Goal: Task Accomplishment & Management: Complete application form

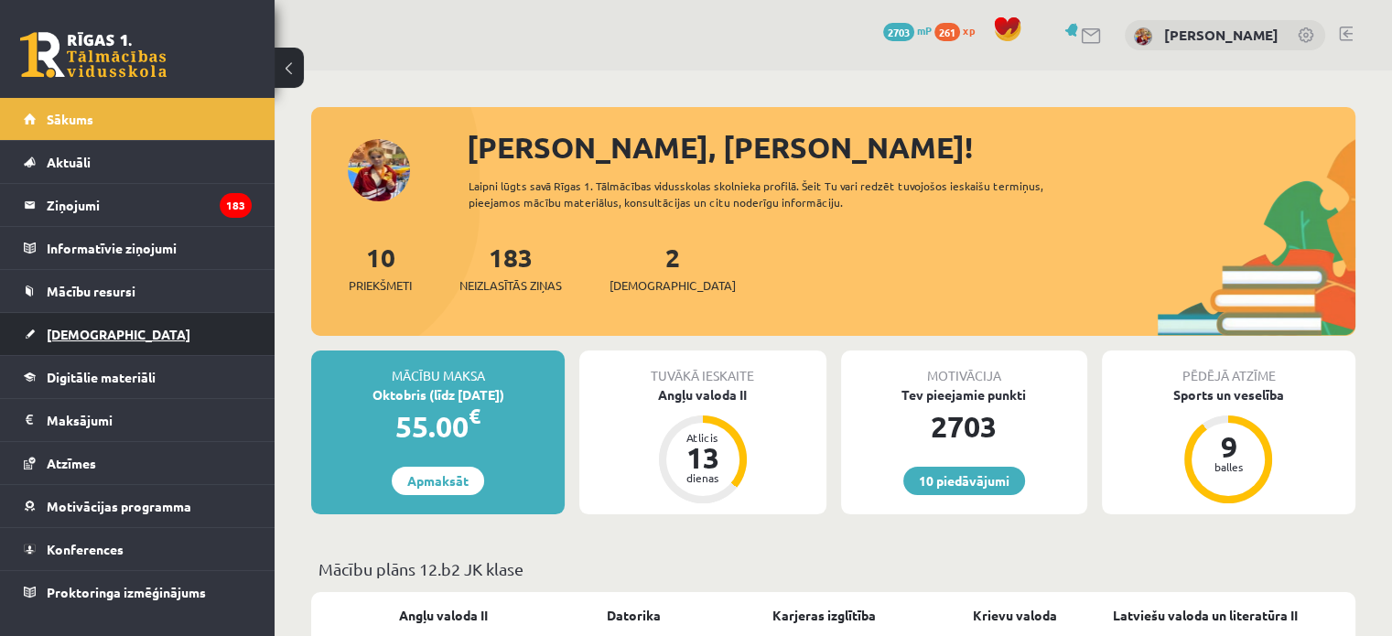
click at [81, 332] on span "[DEMOGRAPHIC_DATA]" at bounding box center [119, 334] width 144 height 16
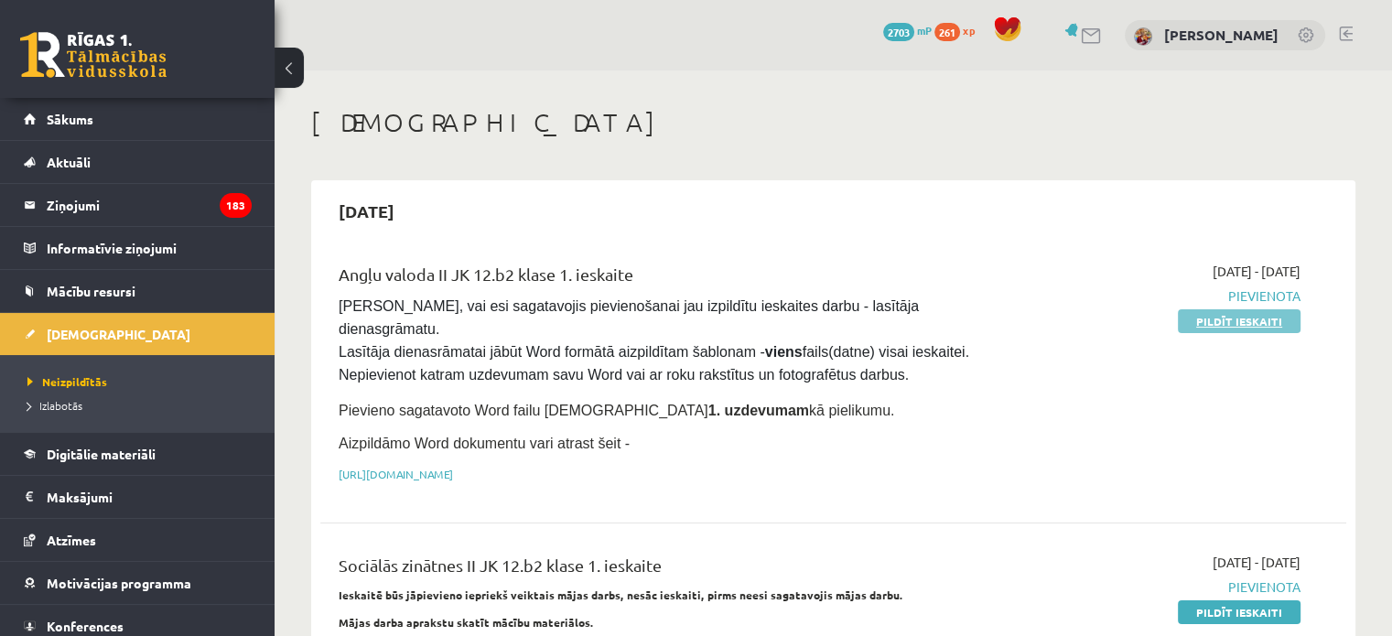
click at [1263, 317] on link "Pildīt ieskaiti" at bounding box center [1239, 321] width 123 height 24
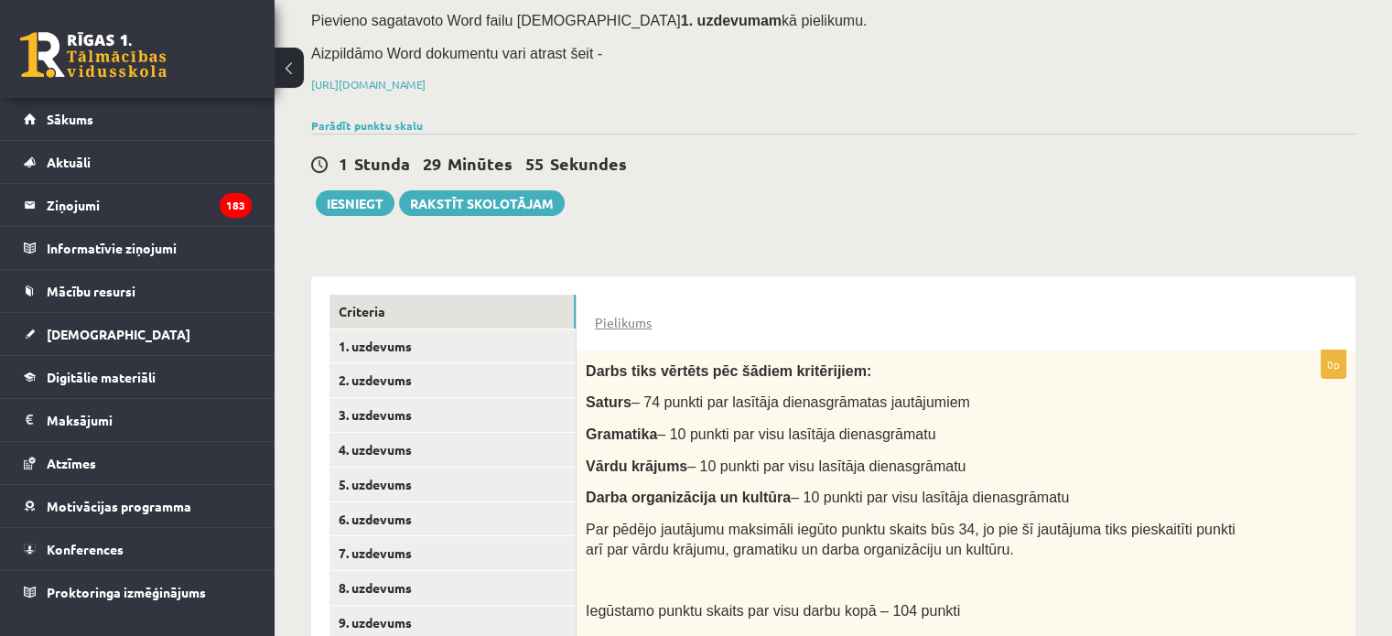
scroll to position [312, 0]
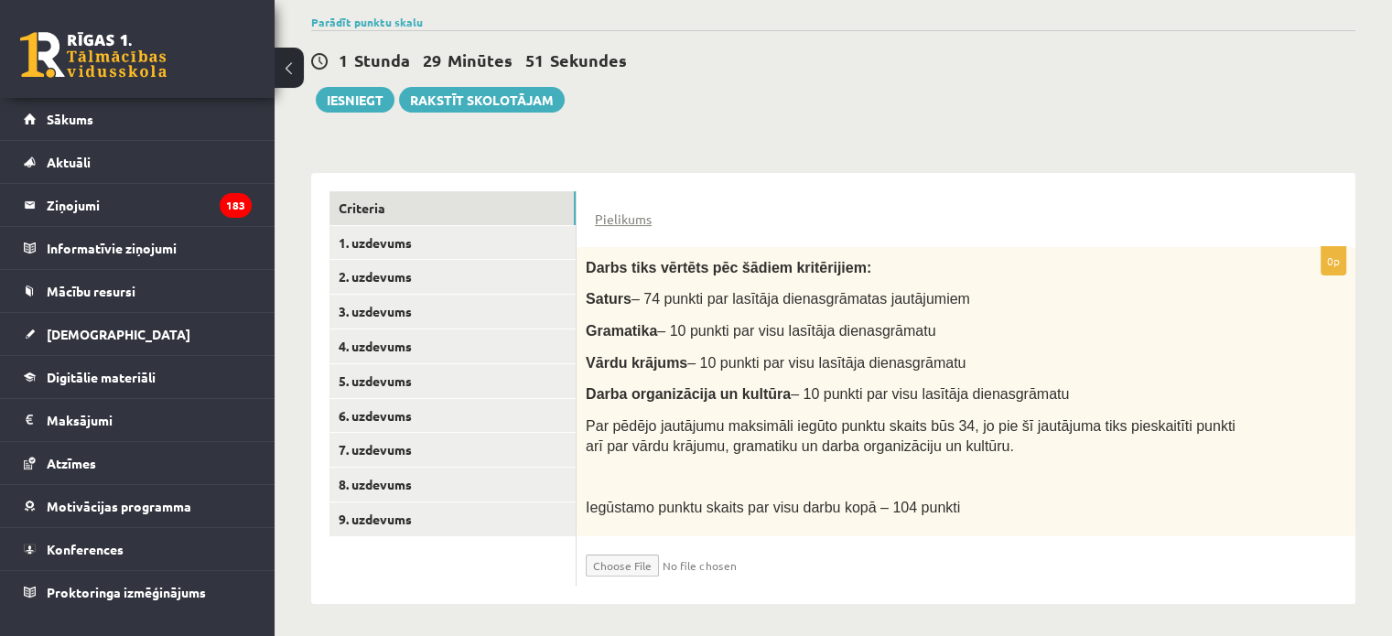
click at [648, 559] on input "file" at bounding box center [695, 561] width 218 height 31
type input "**********"
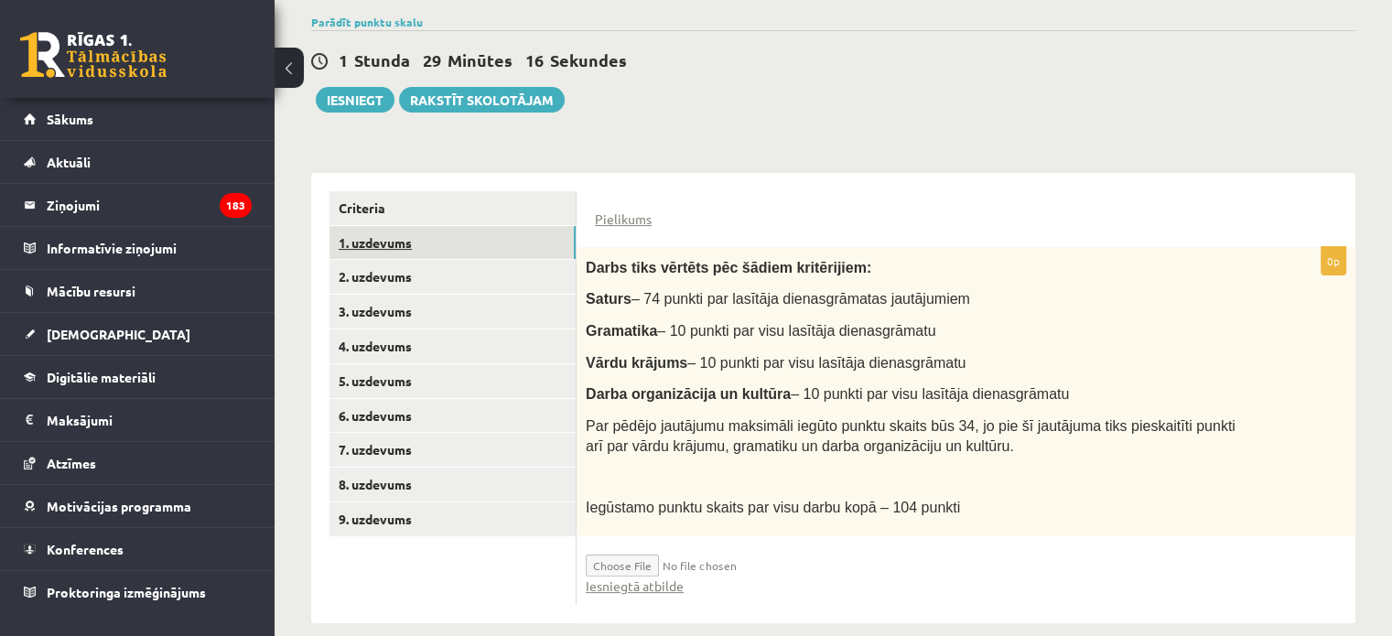
click at [447, 240] on link "1. uzdevums" at bounding box center [453, 243] width 246 height 34
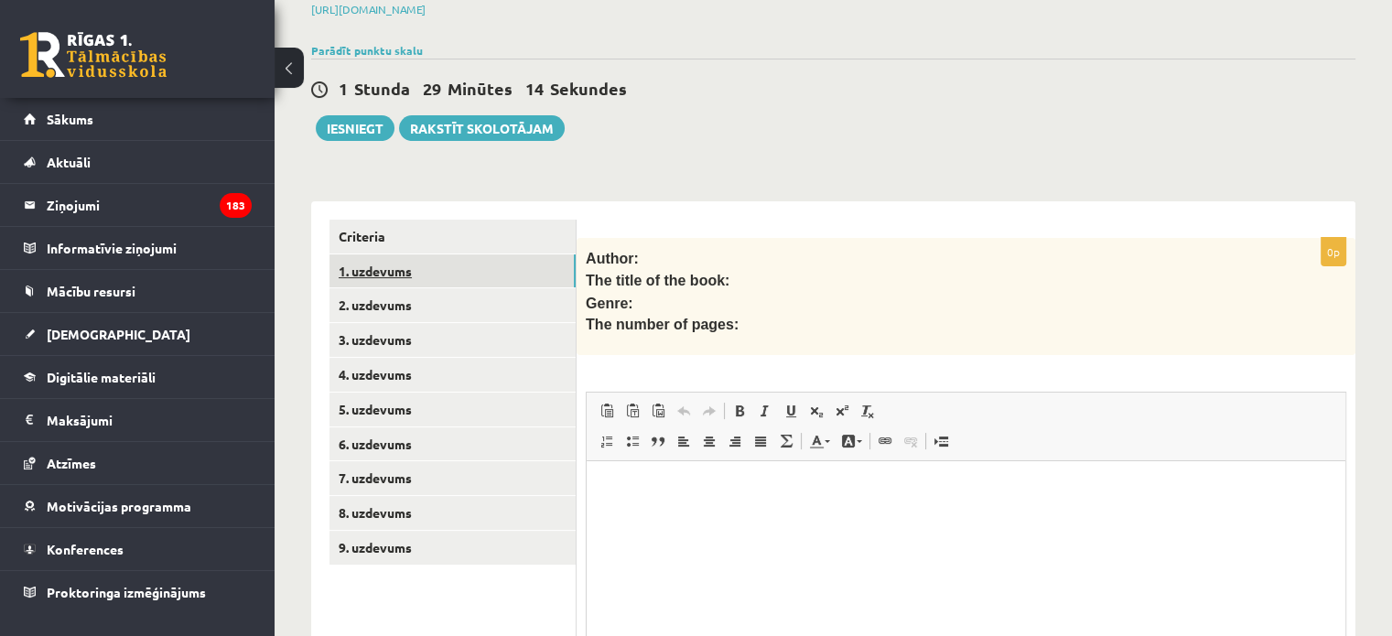
scroll to position [0, 0]
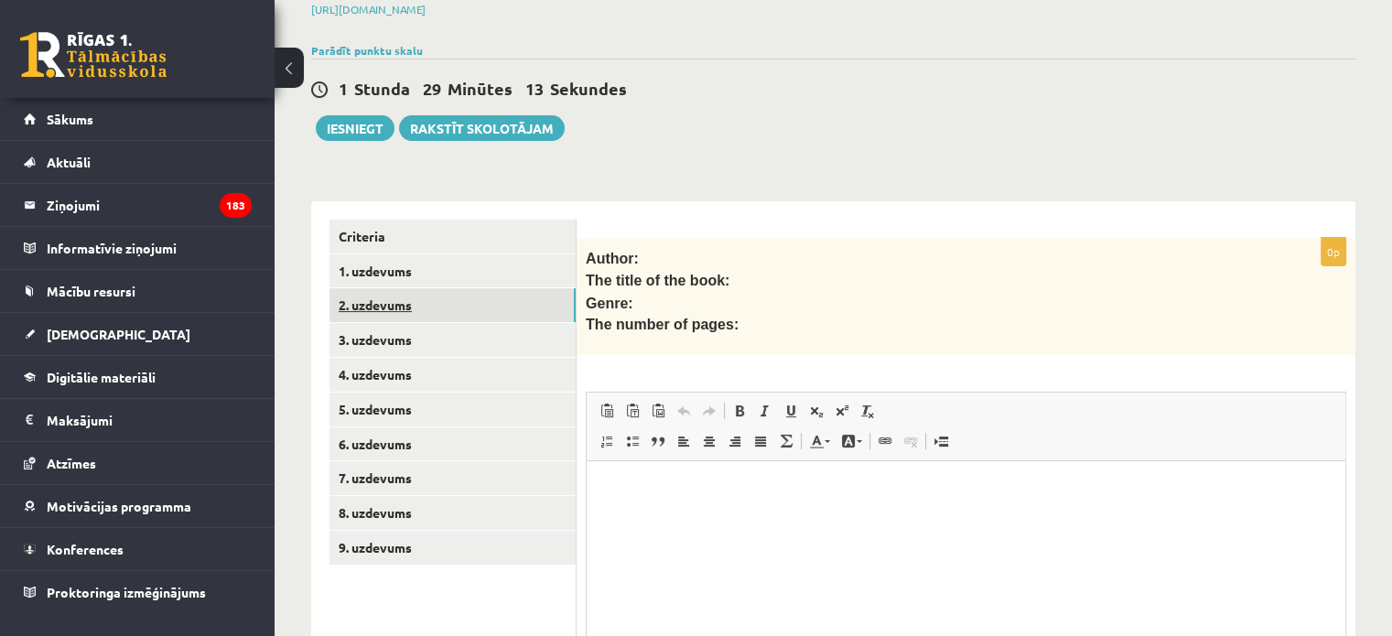
click at [425, 304] on link "2. uzdevums" at bounding box center [453, 305] width 246 height 34
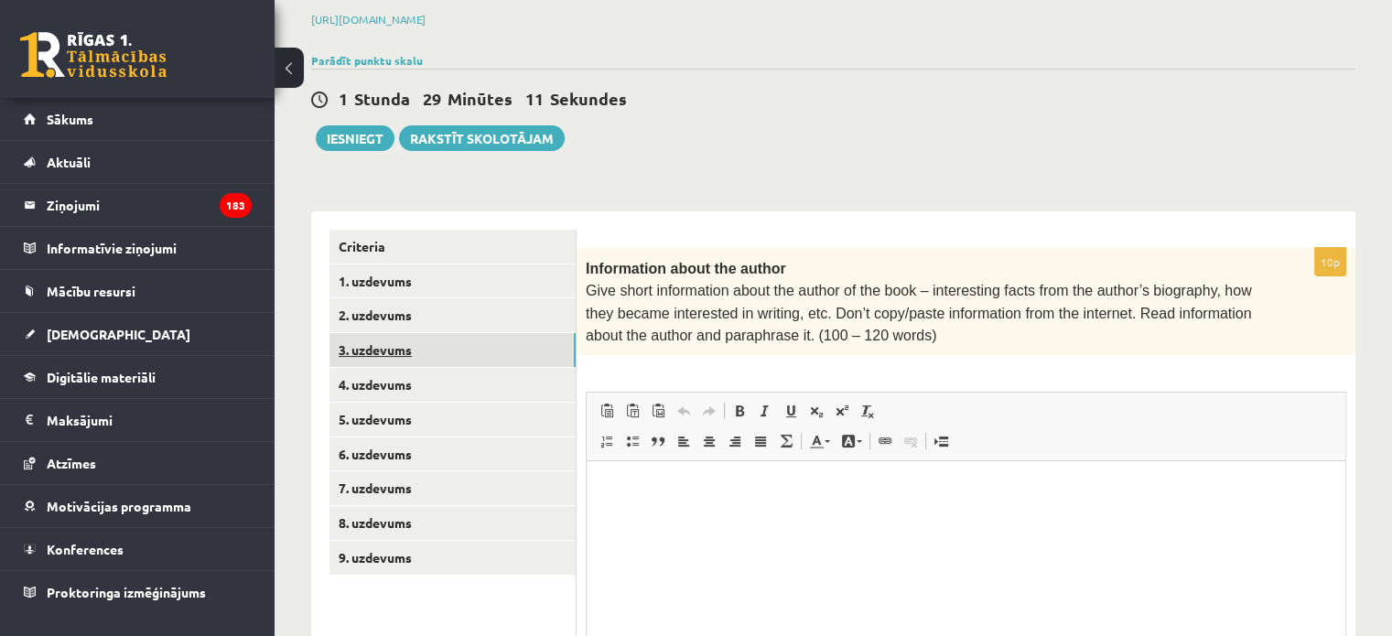
click at [436, 354] on link "3. uzdevums" at bounding box center [453, 350] width 246 height 34
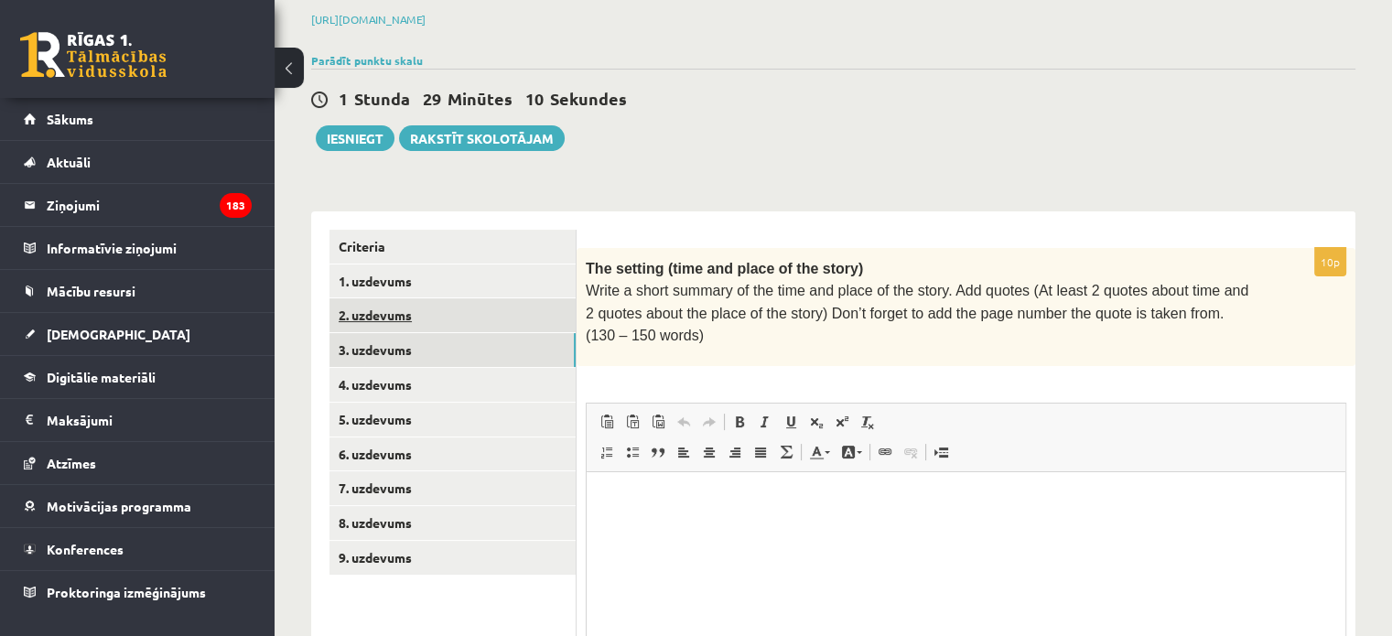
scroll to position [0, 0]
click at [453, 308] on link "2. uzdevums" at bounding box center [453, 315] width 246 height 34
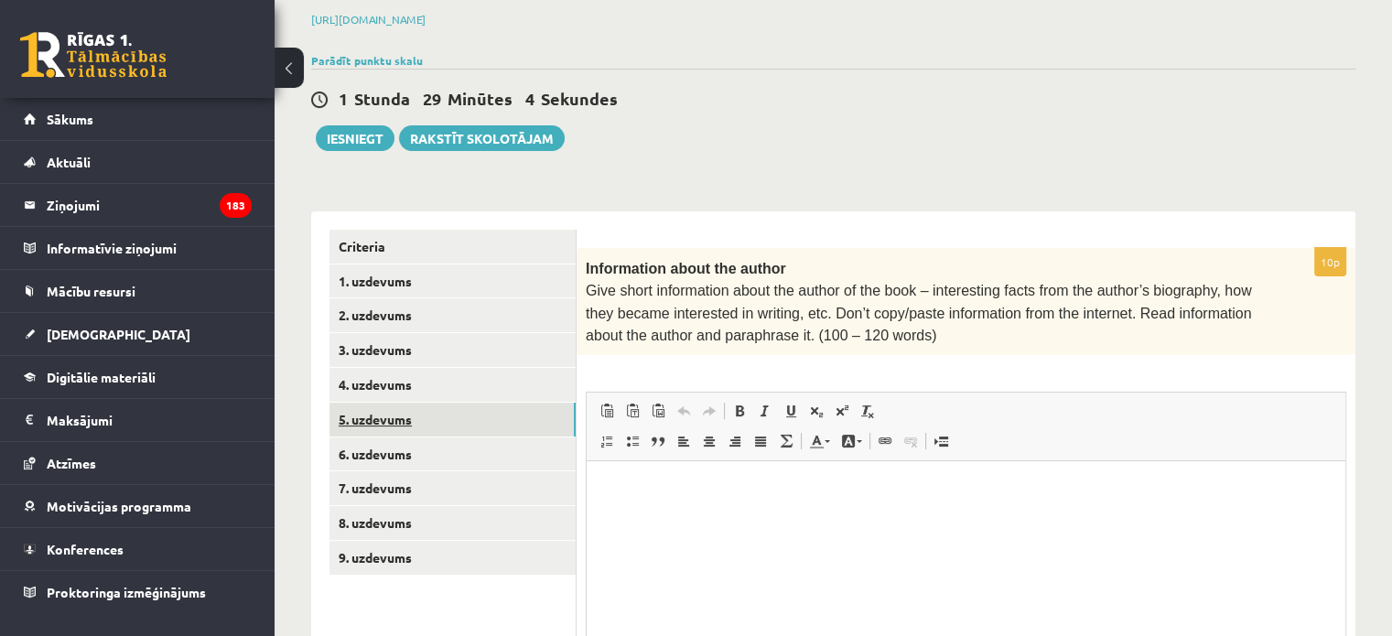
click at [441, 421] on link "5. uzdevums" at bounding box center [453, 420] width 246 height 34
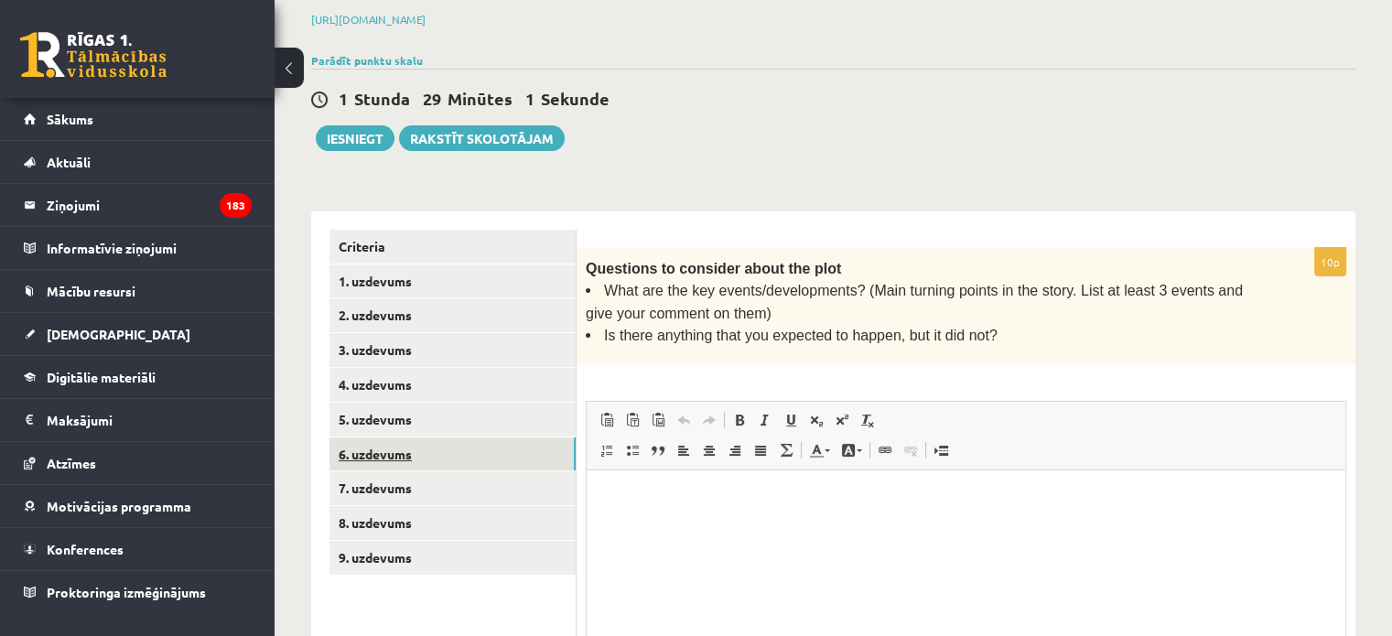
click at [448, 465] on link "6. uzdevums" at bounding box center [453, 455] width 246 height 34
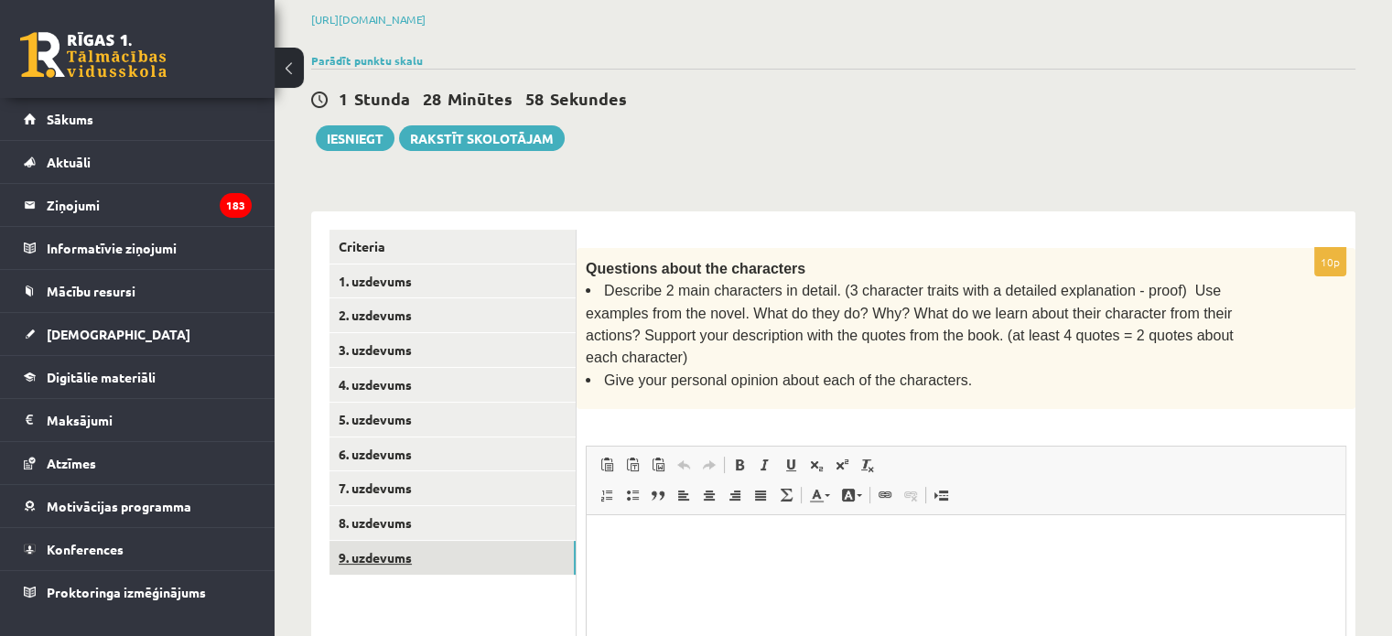
click at [432, 550] on link "9. uzdevums" at bounding box center [453, 558] width 246 height 34
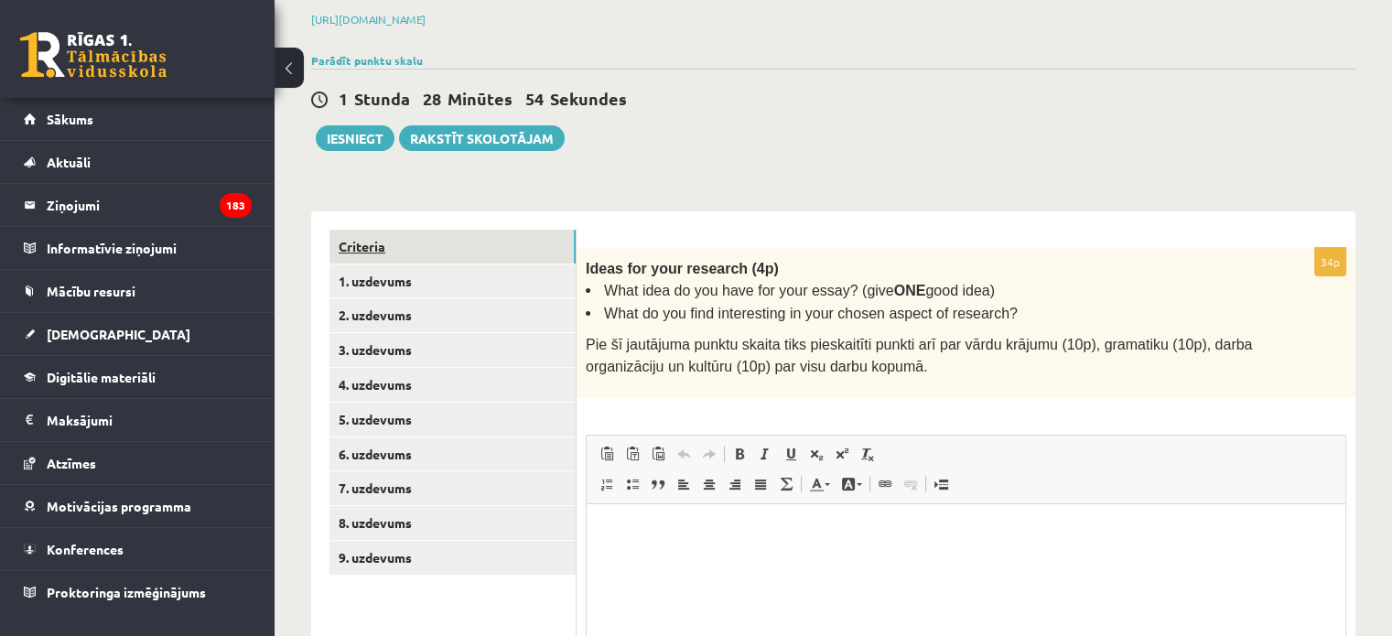
click at [465, 249] on link "Criteria" at bounding box center [453, 247] width 246 height 34
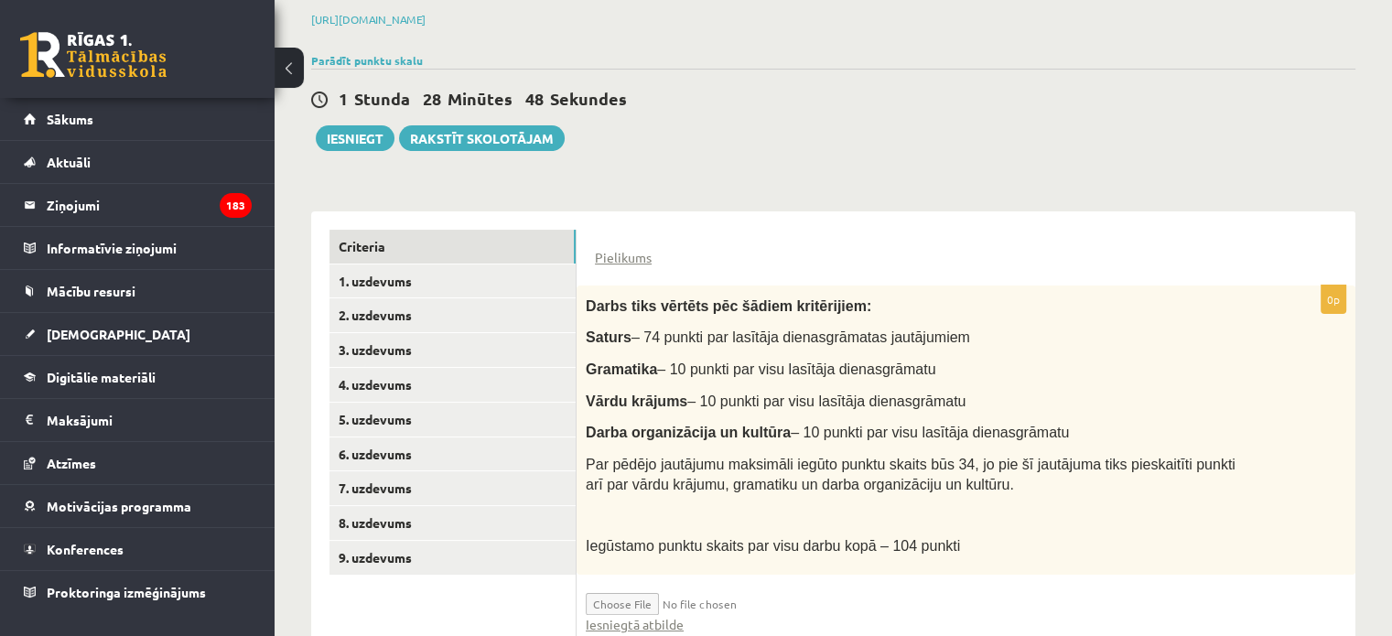
scroll to position [332, 0]
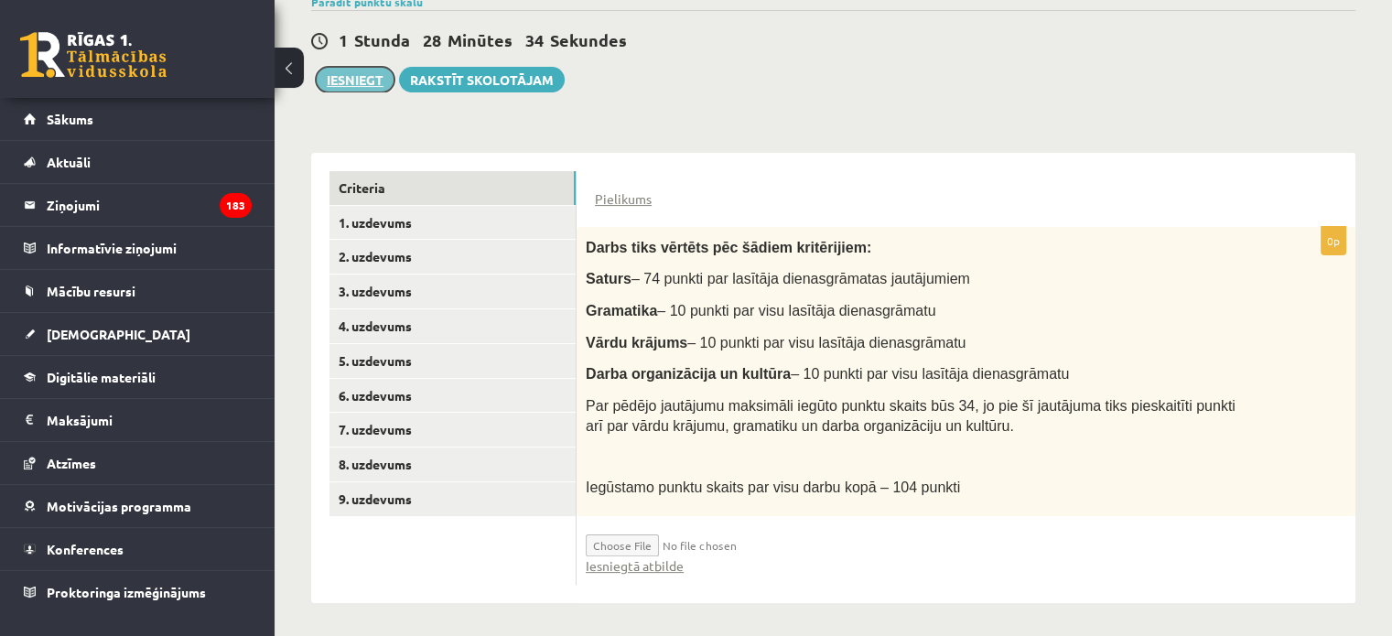
click at [364, 82] on button "Iesniegt" at bounding box center [355, 80] width 79 height 26
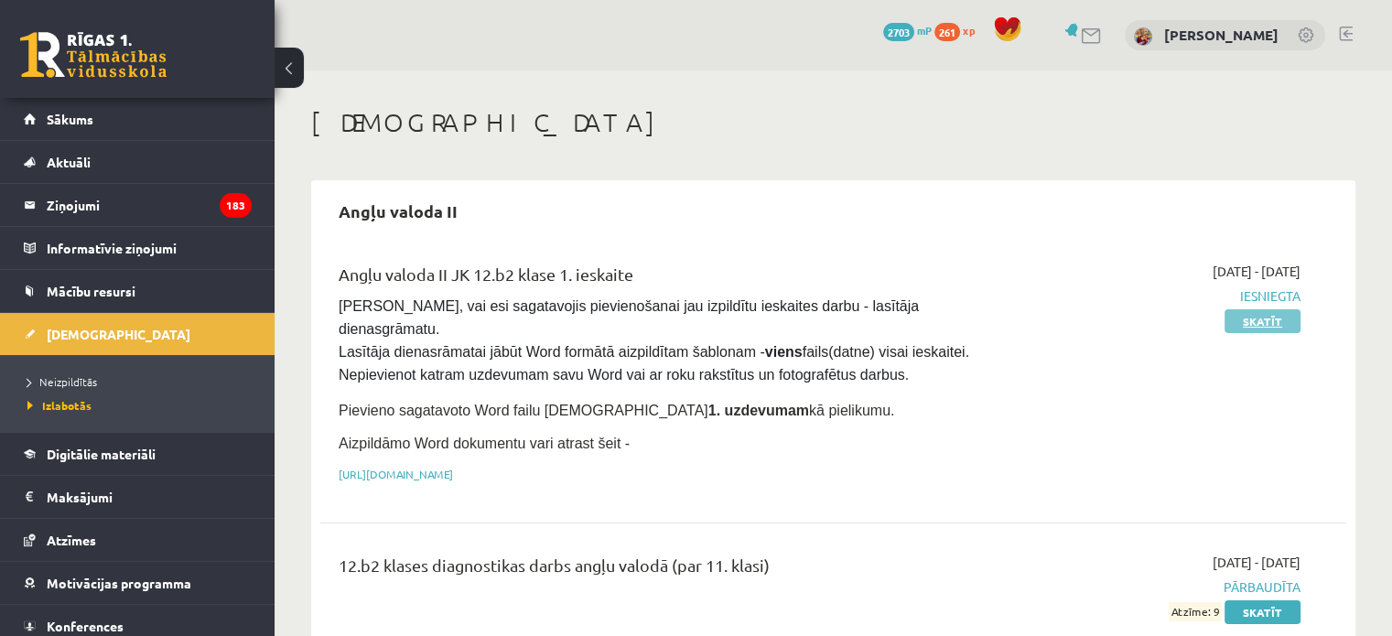
click at [1279, 318] on link "Skatīt" at bounding box center [1263, 321] width 76 height 24
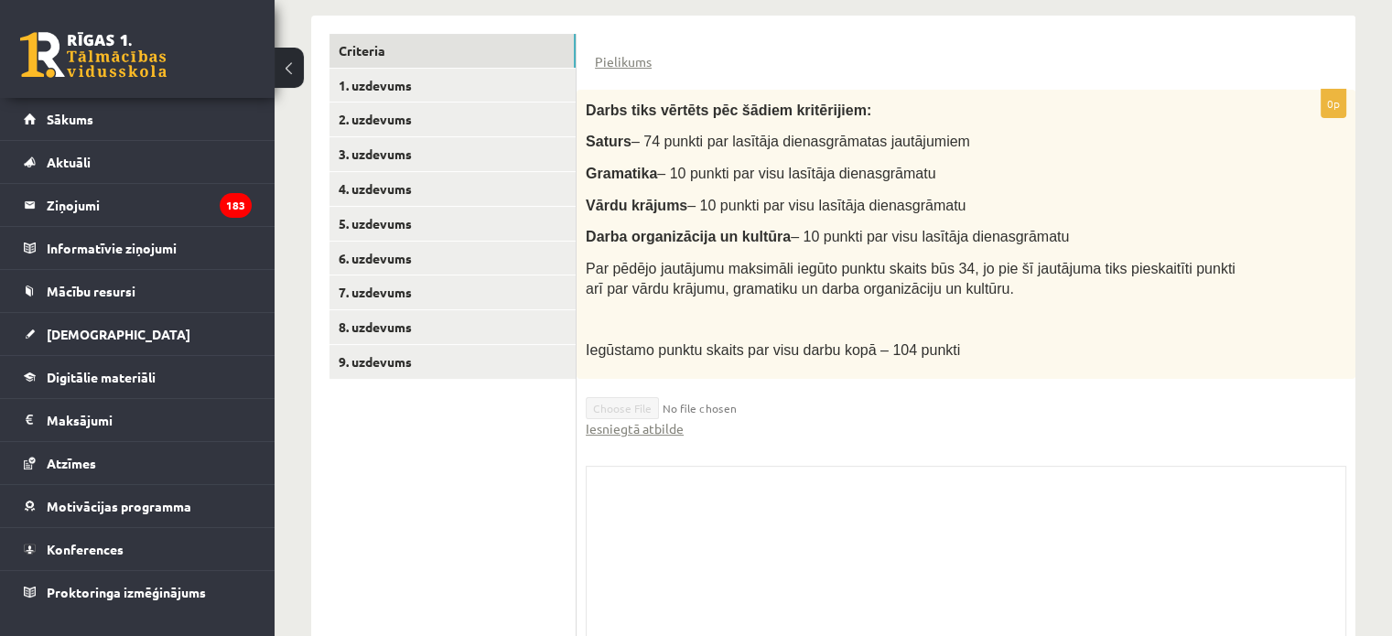
scroll to position [432, 0]
click at [652, 424] on link "Iesniegtā atbilde" at bounding box center [635, 427] width 98 height 19
click at [137, 124] on link "Sākums" at bounding box center [138, 119] width 228 height 42
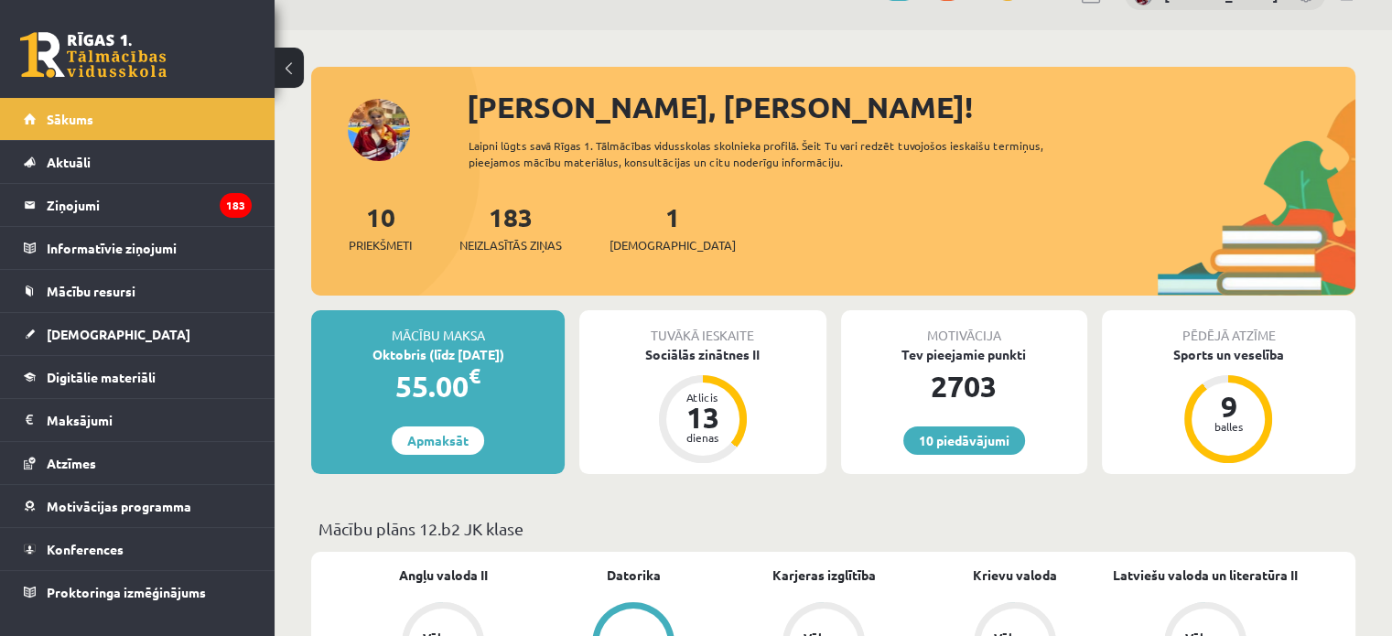
scroll to position [39, 0]
